Goal: Task Accomplishment & Management: Manage account settings

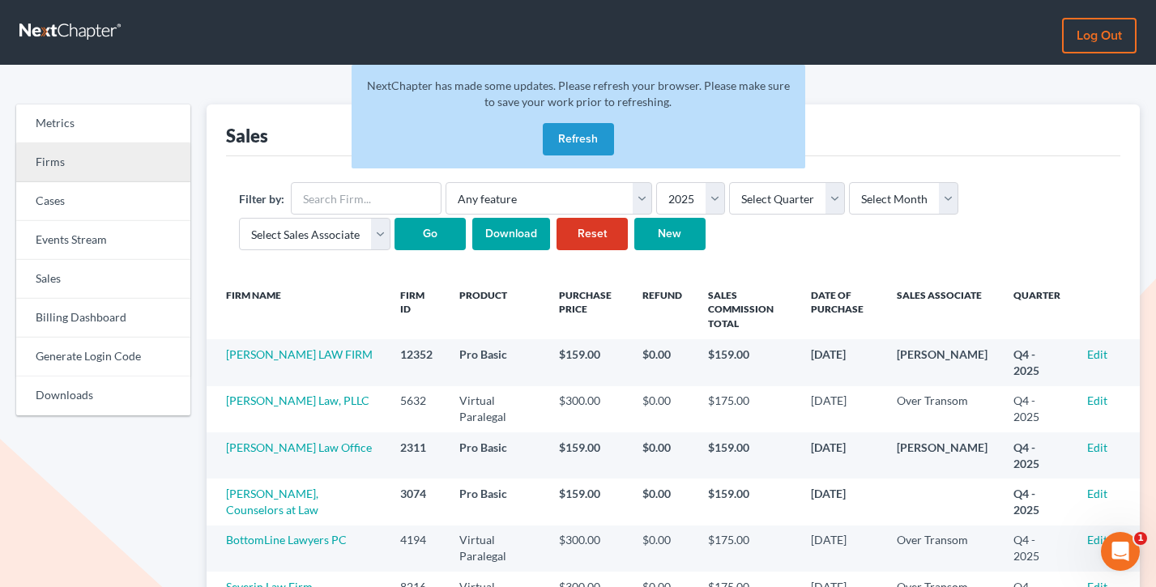
click at [104, 161] on link "Firms" at bounding box center [103, 162] width 174 height 39
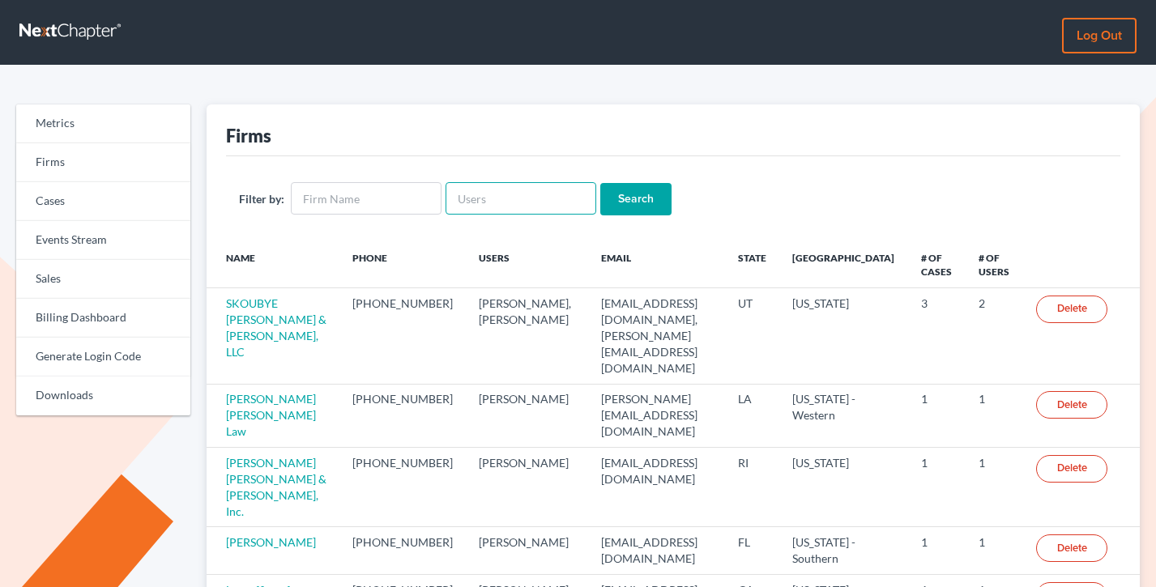
click at [476, 199] on input "text" at bounding box center [521, 198] width 151 height 32
paste input "andrew@evansevanslaw.com"
type input "andrew@evansevanslaw.com"
click at [600, 183] on input "Search" at bounding box center [635, 199] width 71 height 32
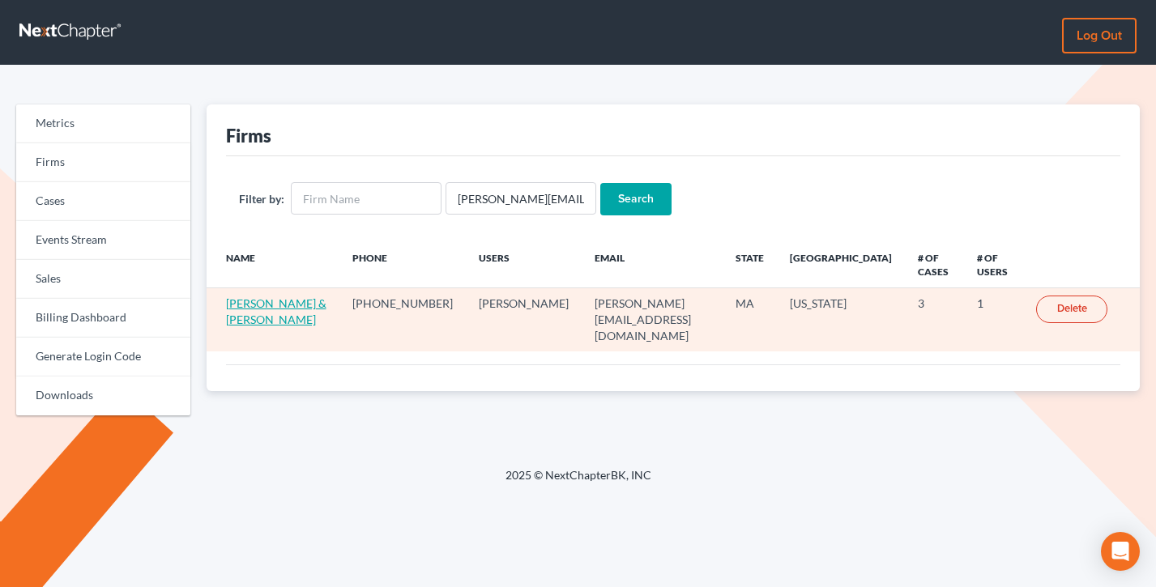
click at [250, 297] on link "[PERSON_NAME] & [PERSON_NAME]" at bounding box center [276, 312] width 100 height 30
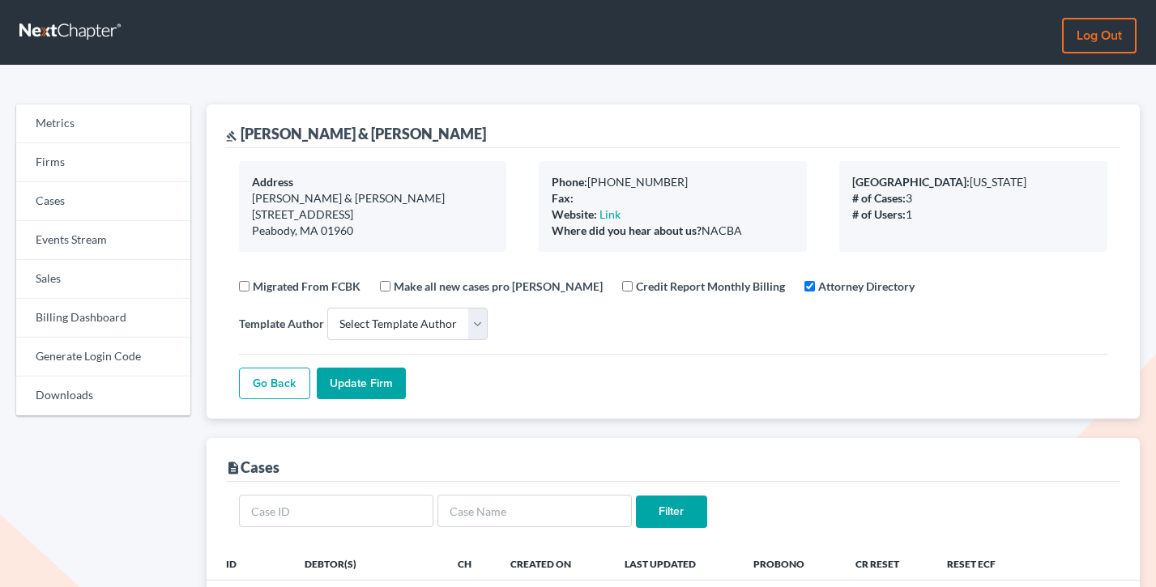
select select
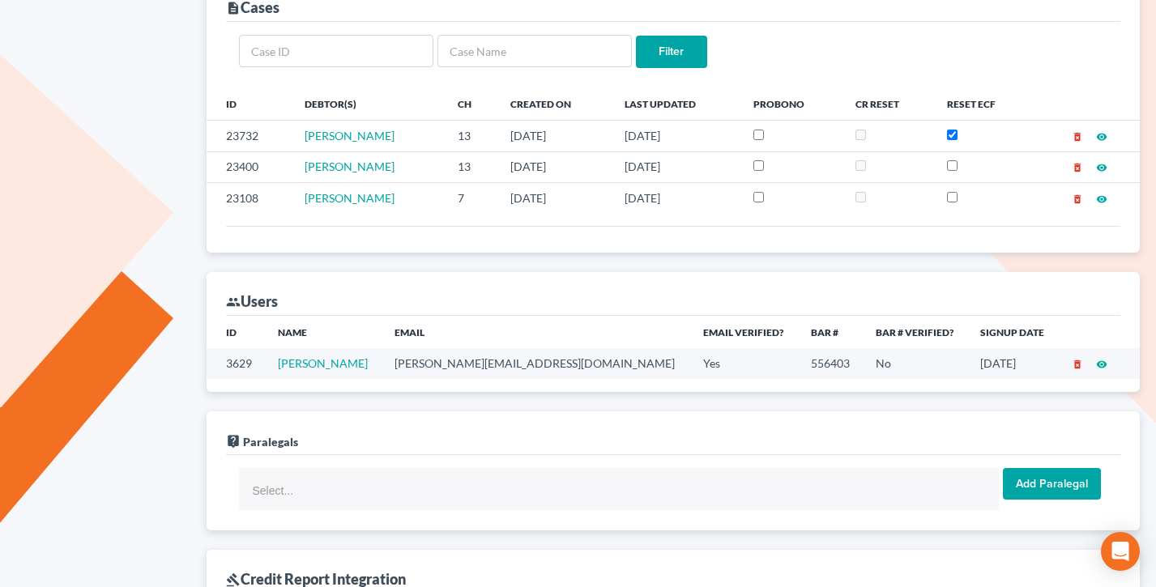
scroll to position [448, 0]
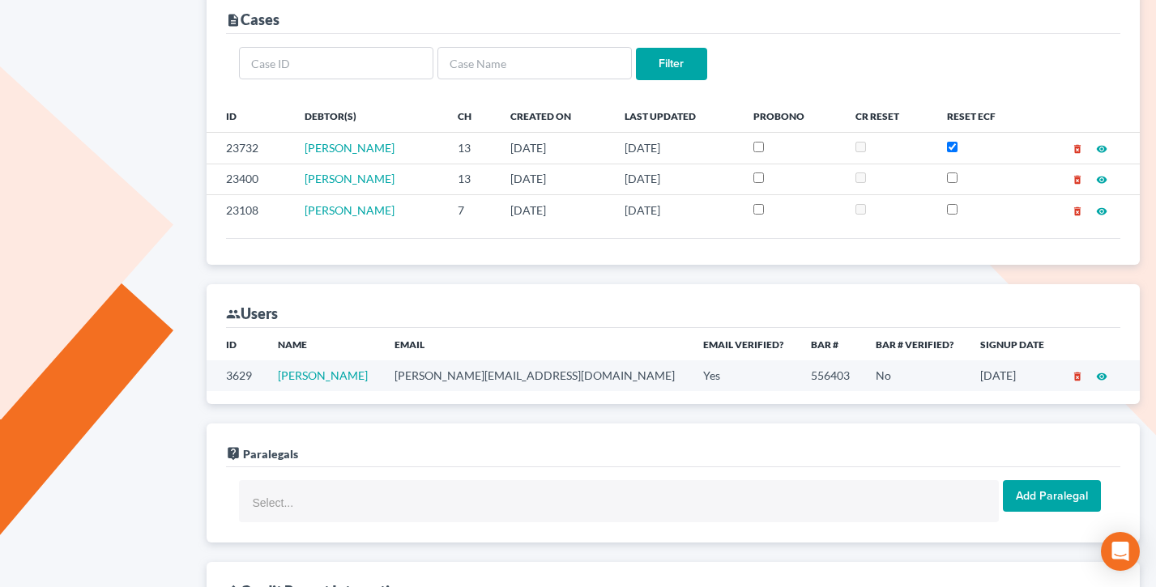
drag, startPoint x: 1010, startPoint y: 378, endPoint x: 891, endPoint y: 382, distance: 119.2
click at [891, 382] on tr "3629 Andrew Evans andrew@evansevanslaw.com Yes 556403 No 01/30/2018 delete_fore…" at bounding box center [674, 376] width 934 height 30
click at [891, 382] on td "No" at bounding box center [915, 376] width 105 height 30
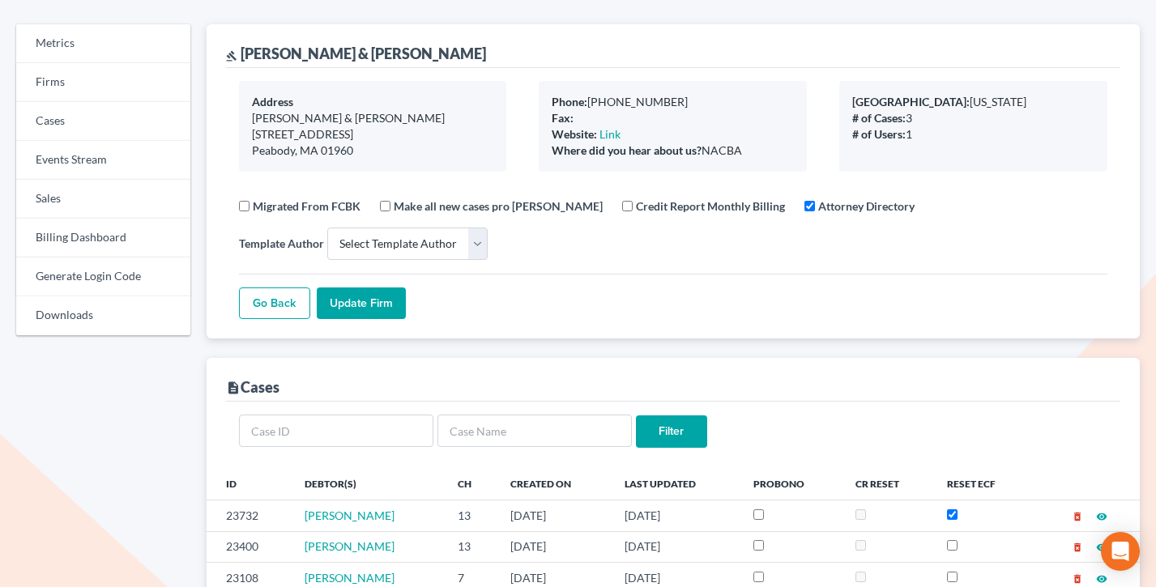
scroll to position [0, 0]
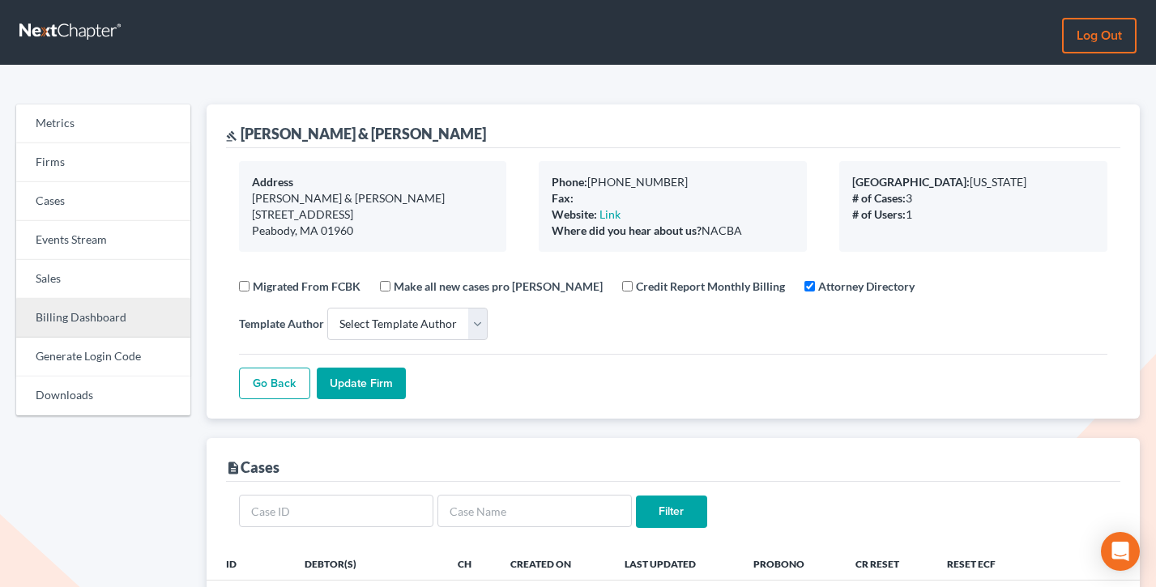
click at [75, 316] on link "Billing Dashboard" at bounding box center [103, 318] width 174 height 39
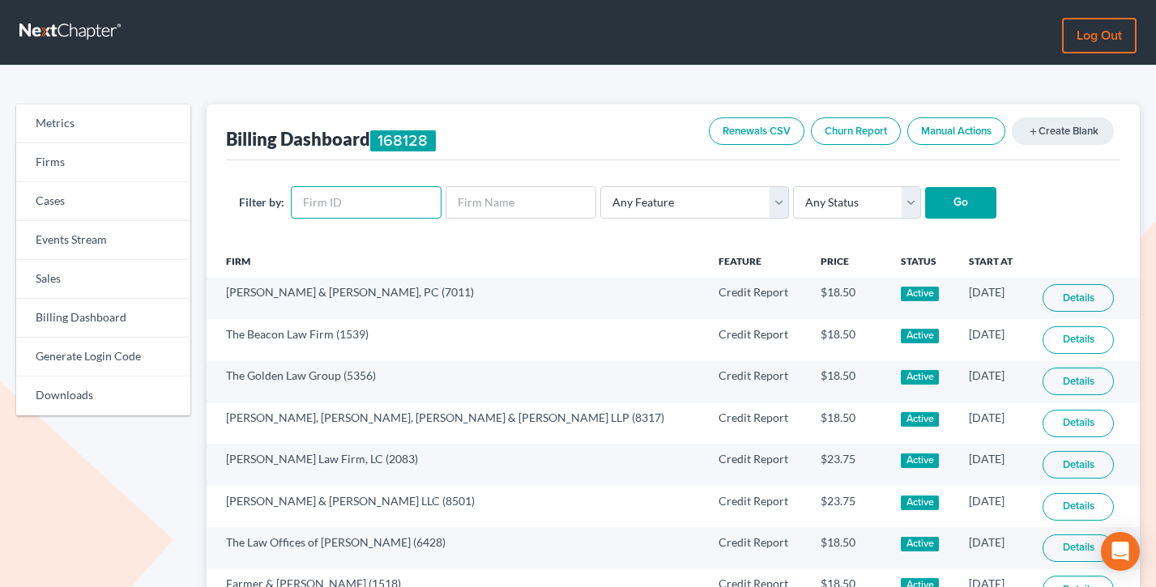
click at [357, 198] on input "text" at bounding box center [366, 202] width 151 height 32
paste input "2570"
type input "2570"
click at [925, 187] on input "Go" at bounding box center [960, 203] width 71 height 32
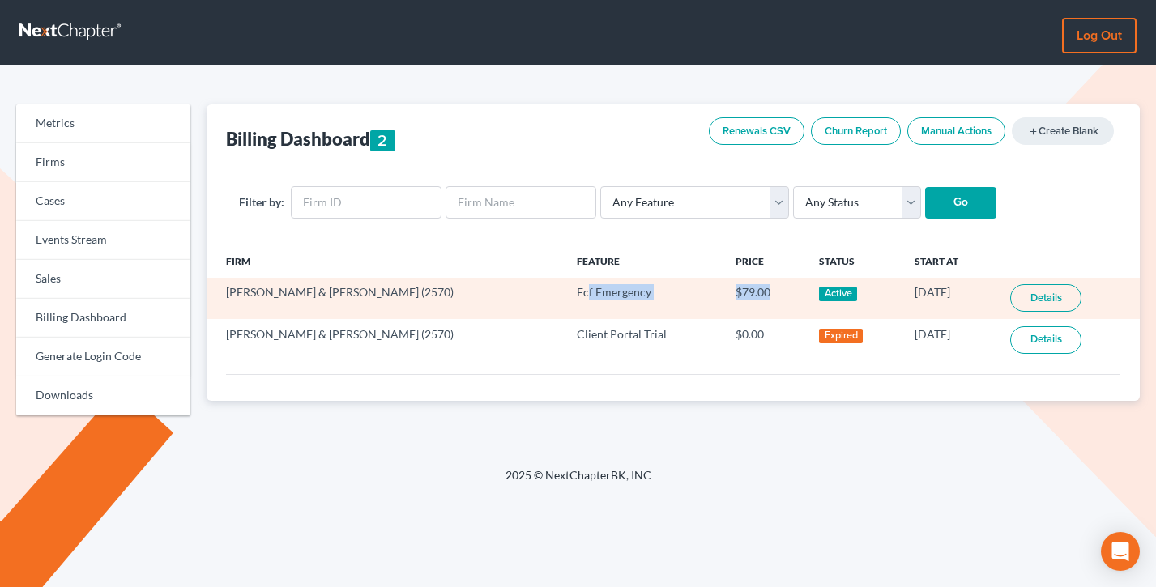
drag, startPoint x: 691, startPoint y: 303, endPoint x: 458, endPoint y: 298, distance: 233.4
click at [458, 298] on tr "Evans & Evans (2570) Ecf Emergency $79.00 Active 02/14/2018 Details" at bounding box center [674, 298] width 934 height 41
click at [564, 298] on td "Ecf Emergency" at bounding box center [644, 298] width 160 height 41
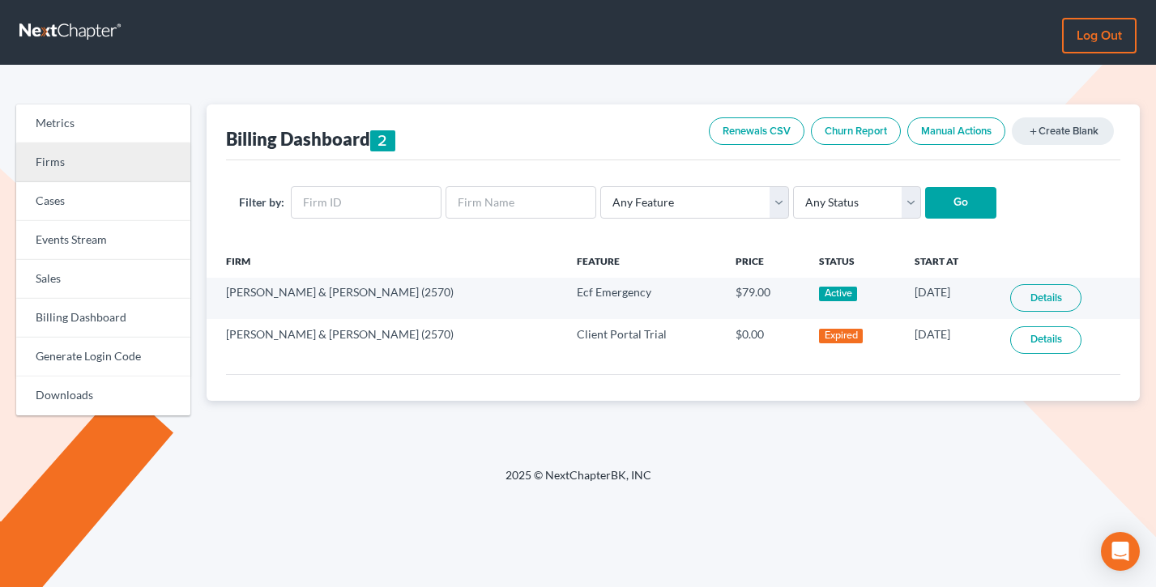
click at [101, 150] on link "Firms" at bounding box center [103, 162] width 174 height 39
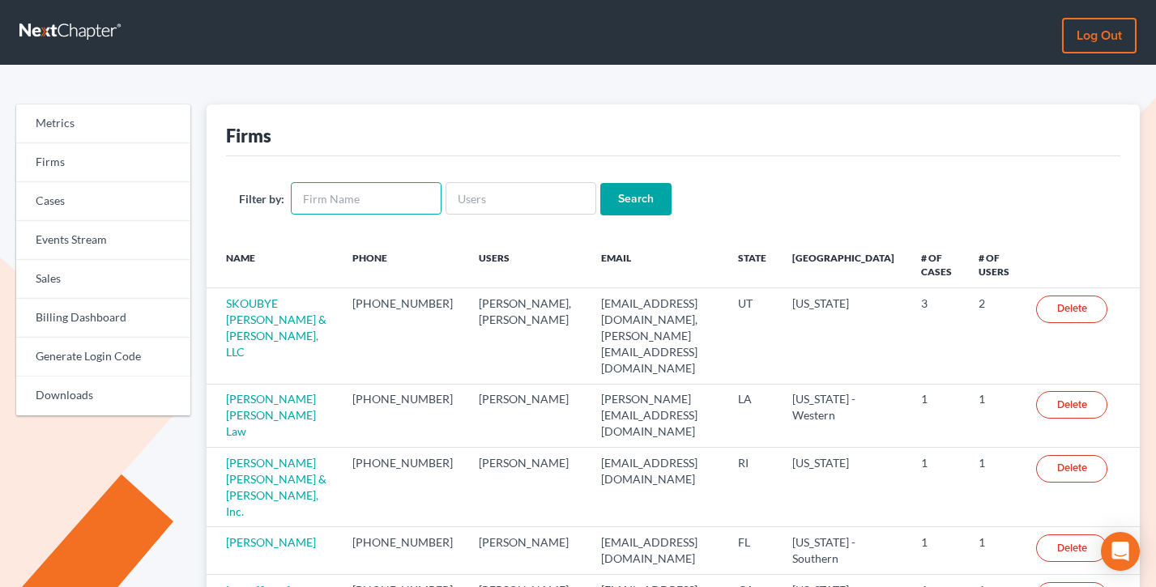
click at [344, 192] on input "text" at bounding box center [366, 198] width 151 height 32
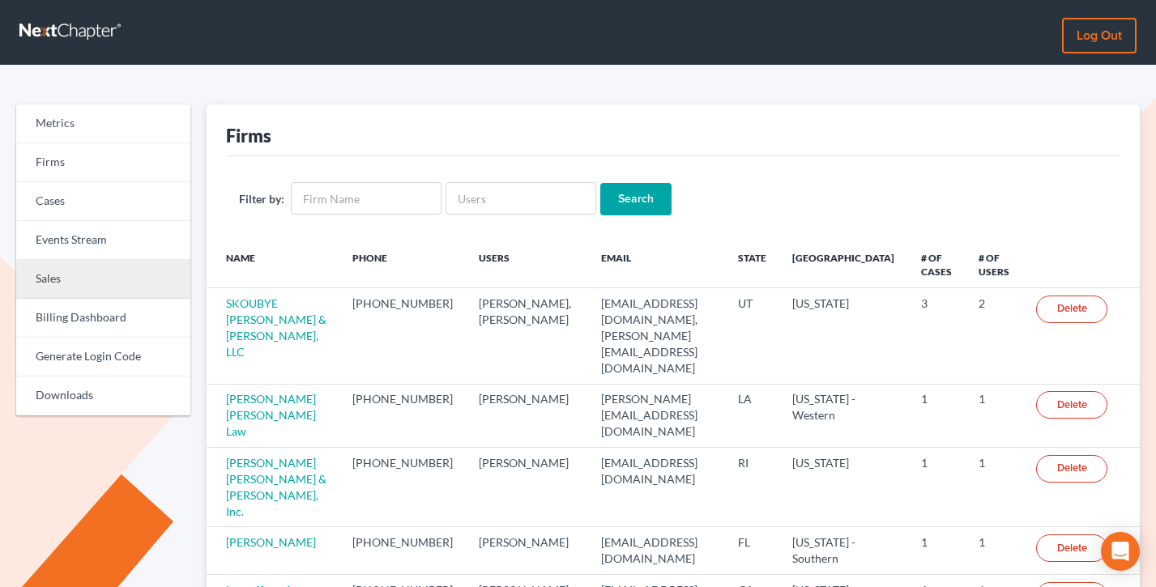
click at [96, 266] on link "Sales" at bounding box center [103, 279] width 174 height 39
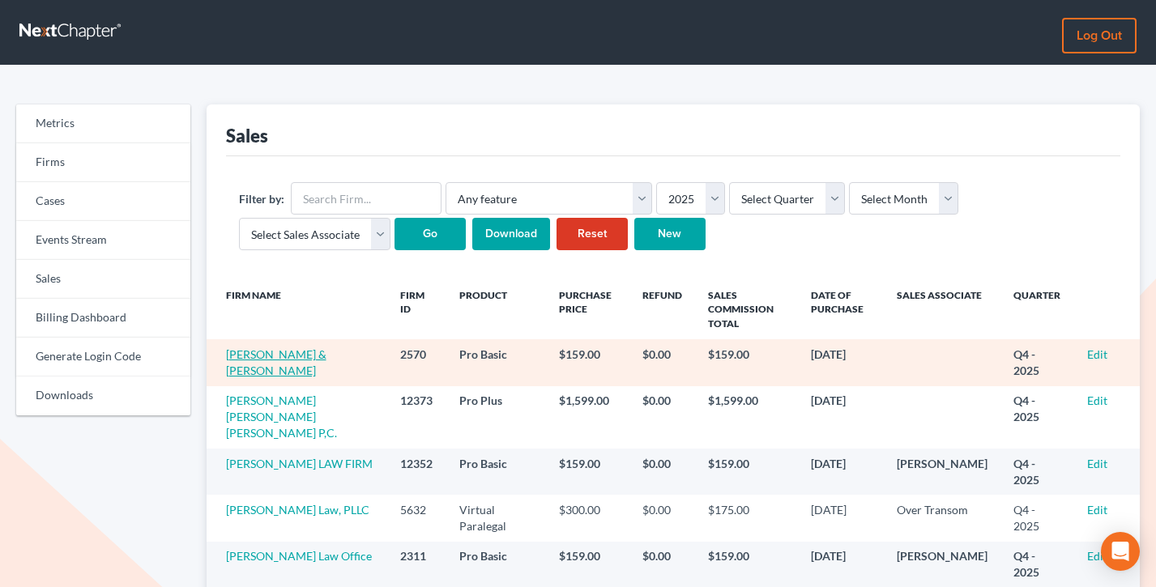
click at [264, 353] on link "[PERSON_NAME] & [PERSON_NAME]" at bounding box center [276, 363] width 100 height 30
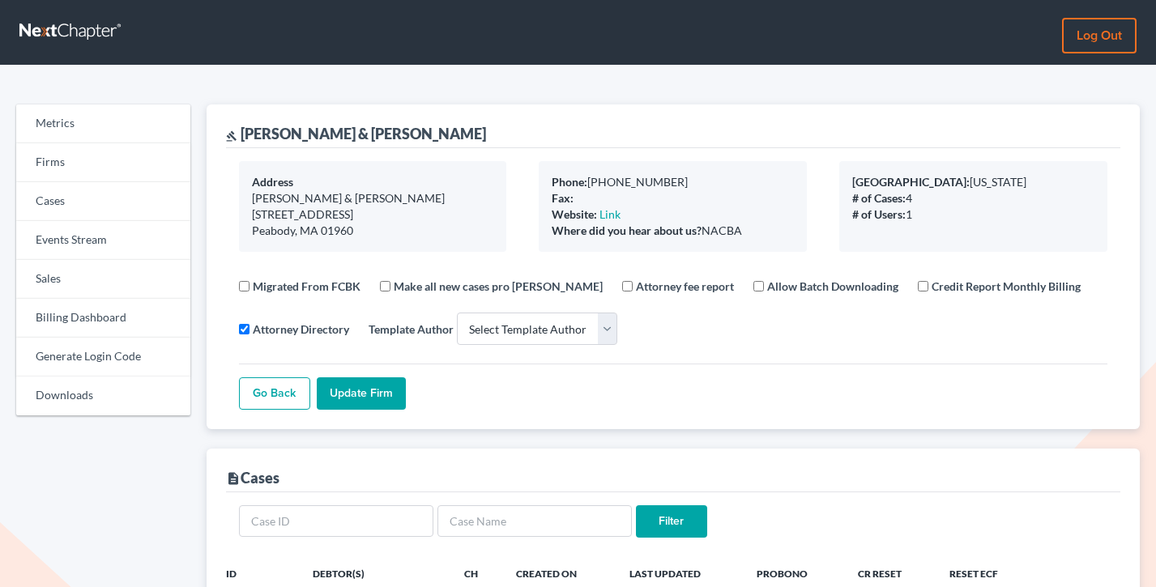
select select
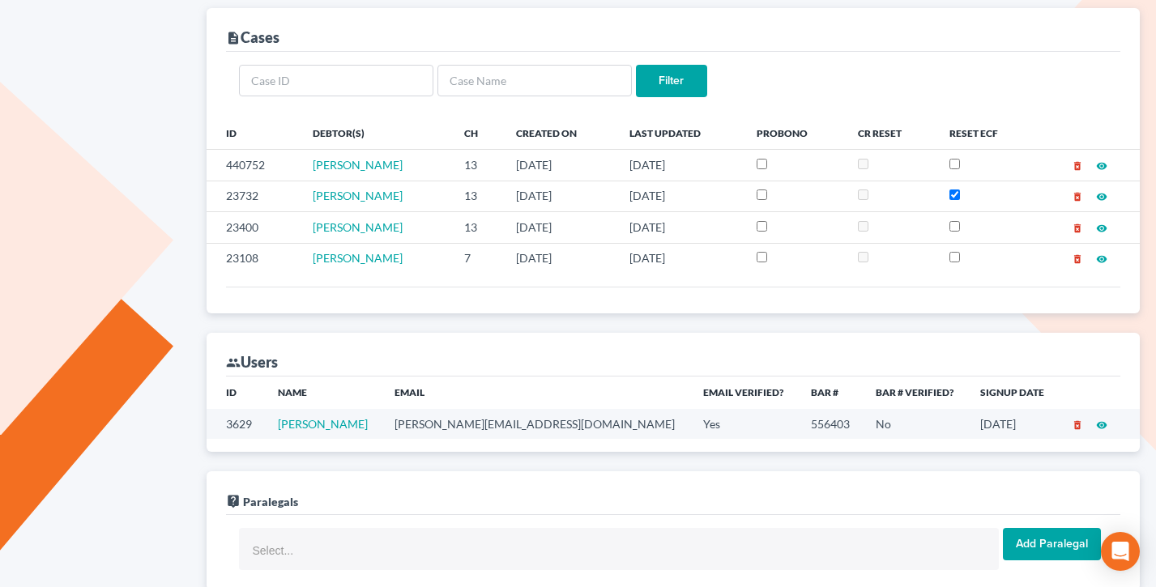
scroll to position [442, 0]
